Goal: Transaction & Acquisition: Book appointment/travel/reservation

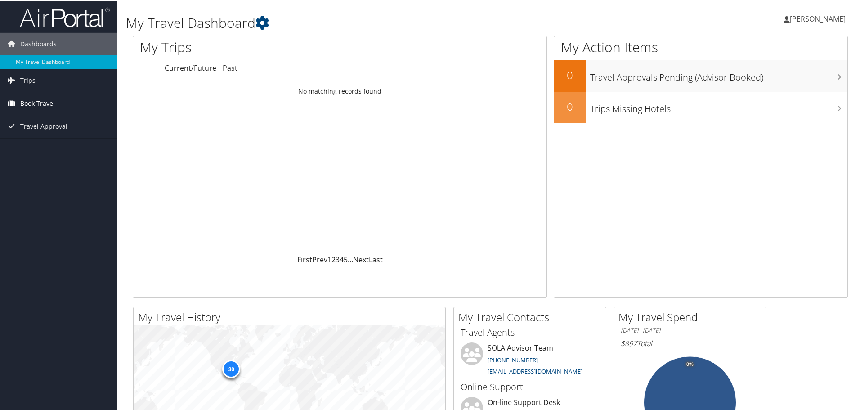
click at [27, 96] on span "Book Travel" at bounding box center [37, 102] width 35 height 22
click at [38, 133] on link "Book/Manage Online Trips" at bounding box center [58, 133] width 117 height 13
